Goal: Task Accomplishment & Management: Use online tool/utility

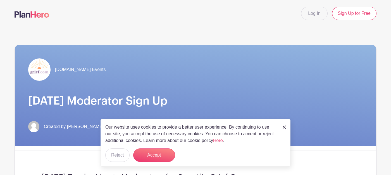
scroll to position [105, 0]
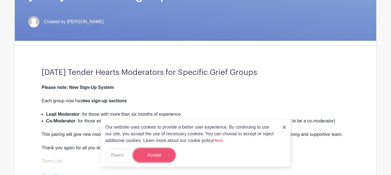
click at [156, 154] on button "Accept" at bounding box center [154, 154] width 42 height 13
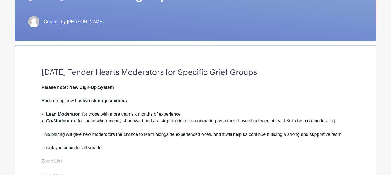
click at [100, 122] on li "Co-Moderator : for those who recently shadowed and are stepping into co-moderat…" at bounding box center [197, 123] width 303 height 13
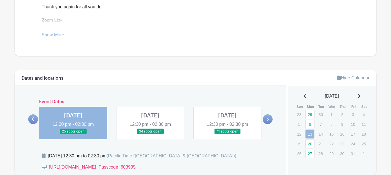
scroll to position [249, 0]
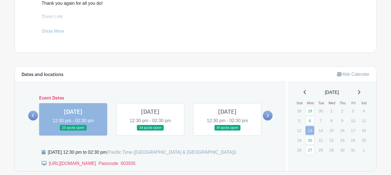
click at [73, 131] on link at bounding box center [73, 131] width 0 height 0
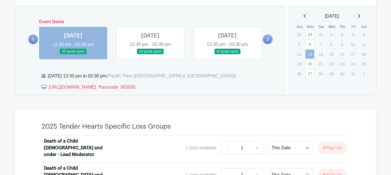
scroll to position [353, 0]
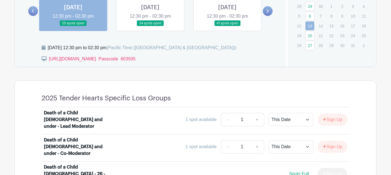
click at [72, 136] on div "Death of a Child [DEMOGRAPHIC_DATA] and under - Co-Moderator" at bounding box center [78, 146] width 69 height 20
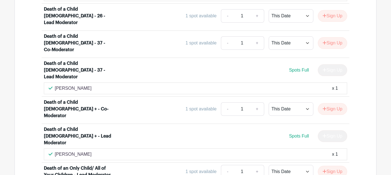
scroll to position [552, 0]
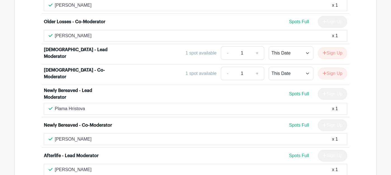
scroll to position [1660, 0]
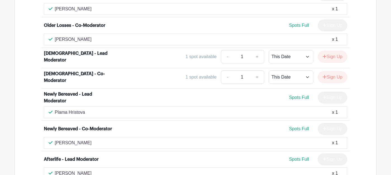
drag, startPoint x: 85, startPoint y: 79, endPoint x: 55, endPoint y: 78, distance: 29.6
click at [55, 139] on div "[PERSON_NAME] x 1" at bounding box center [196, 142] width 294 height 7
copy p "[PERSON_NAME]"
